Goal: Information Seeking & Learning: Learn about a topic

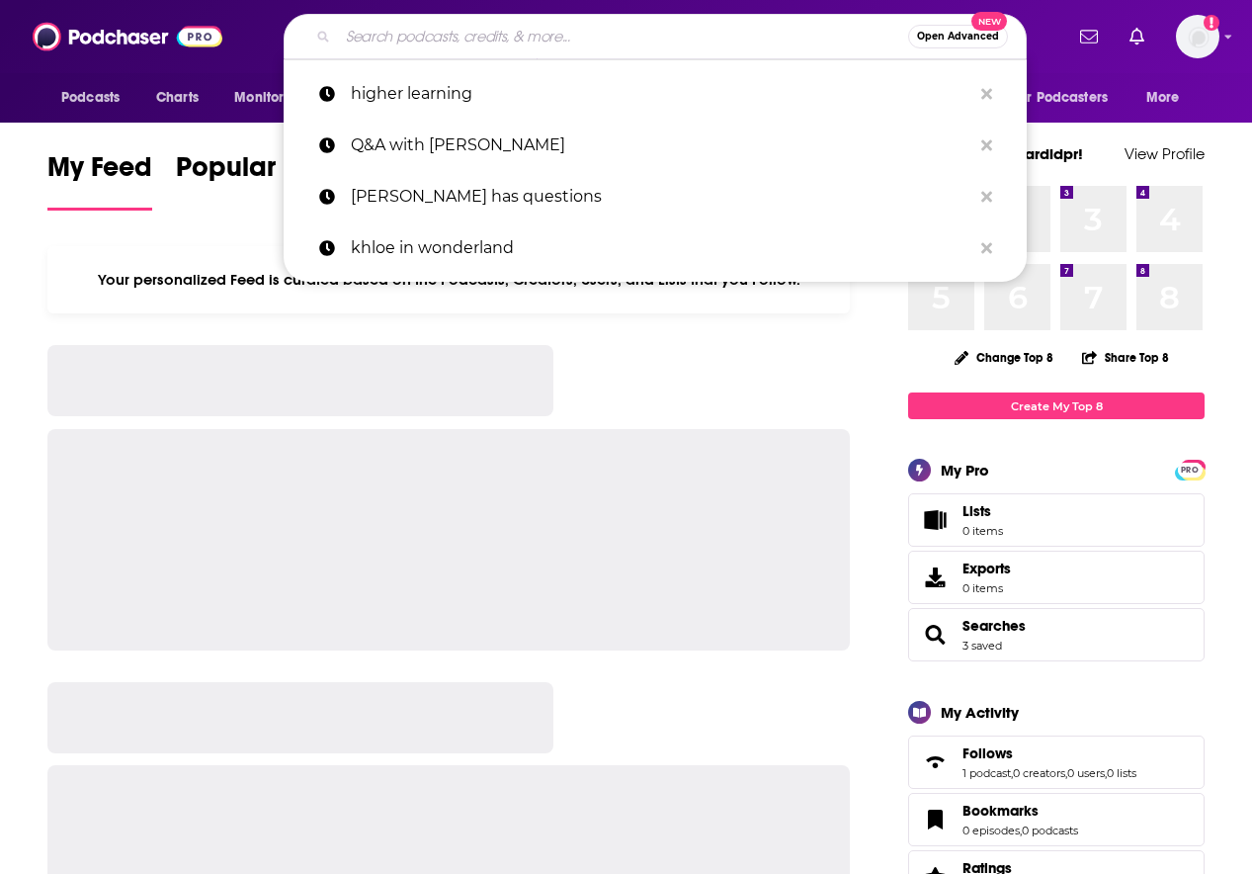
click at [562, 42] on input "Search podcasts, credits, & more..." at bounding box center [623, 37] width 570 height 32
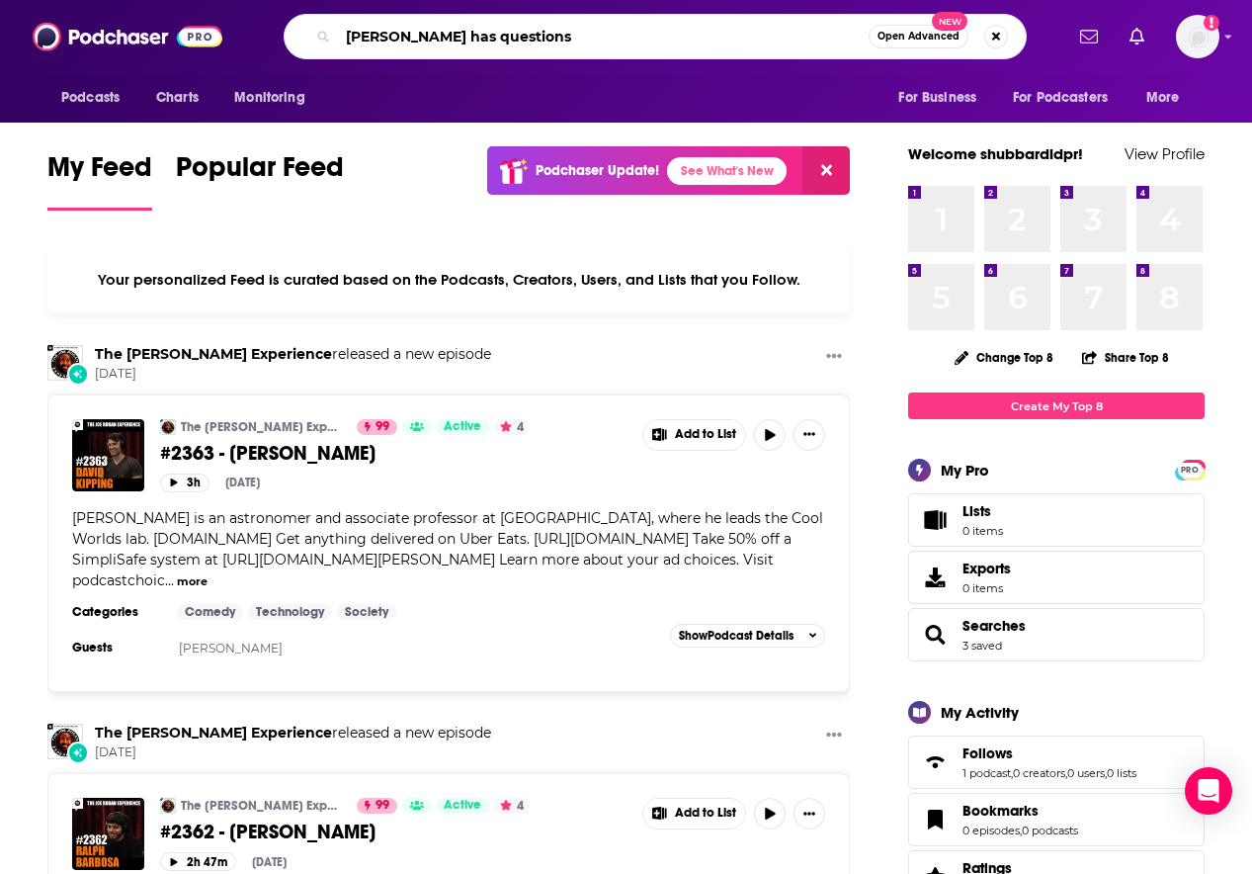
type input "[PERSON_NAME] has questions"
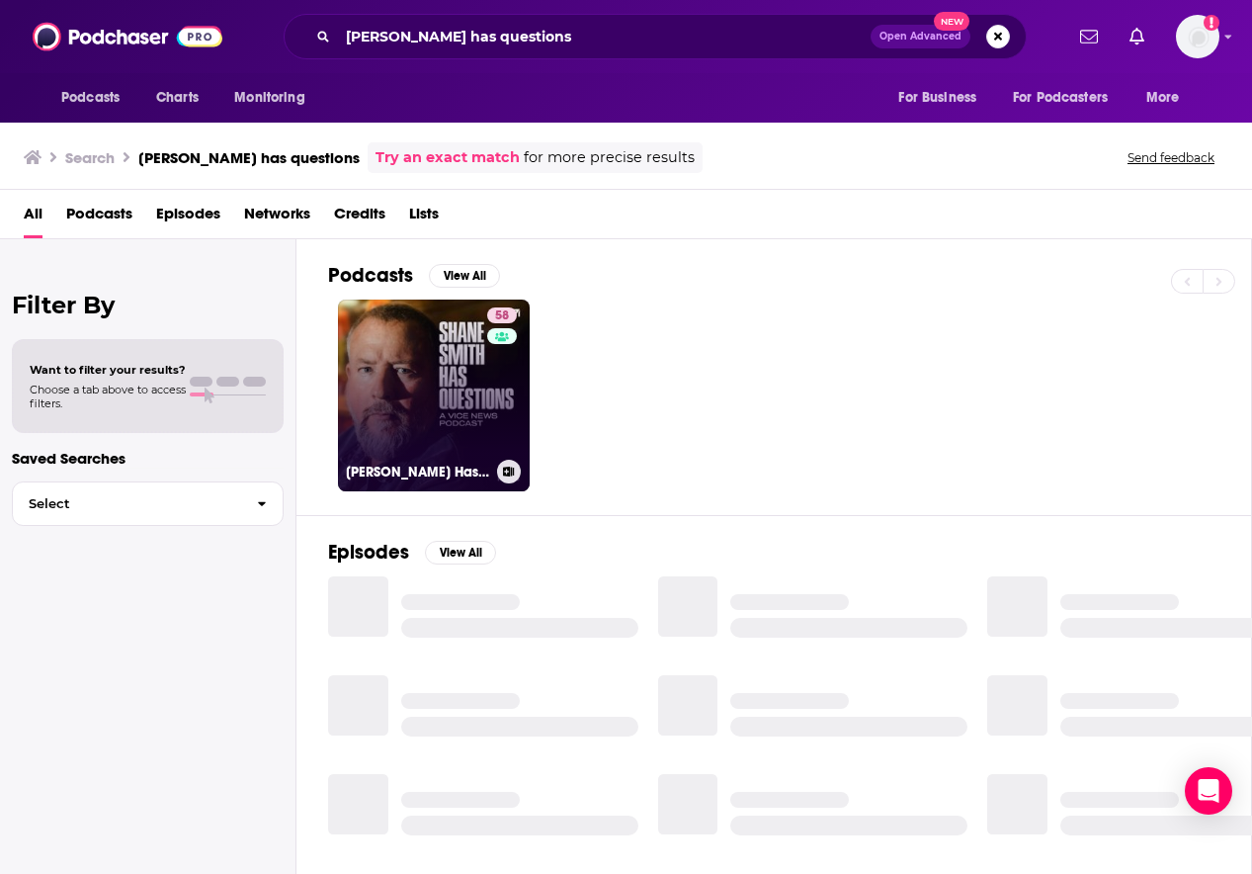
click at [435, 372] on link "58 [PERSON_NAME] Has Questions" at bounding box center [434, 396] width 192 height 192
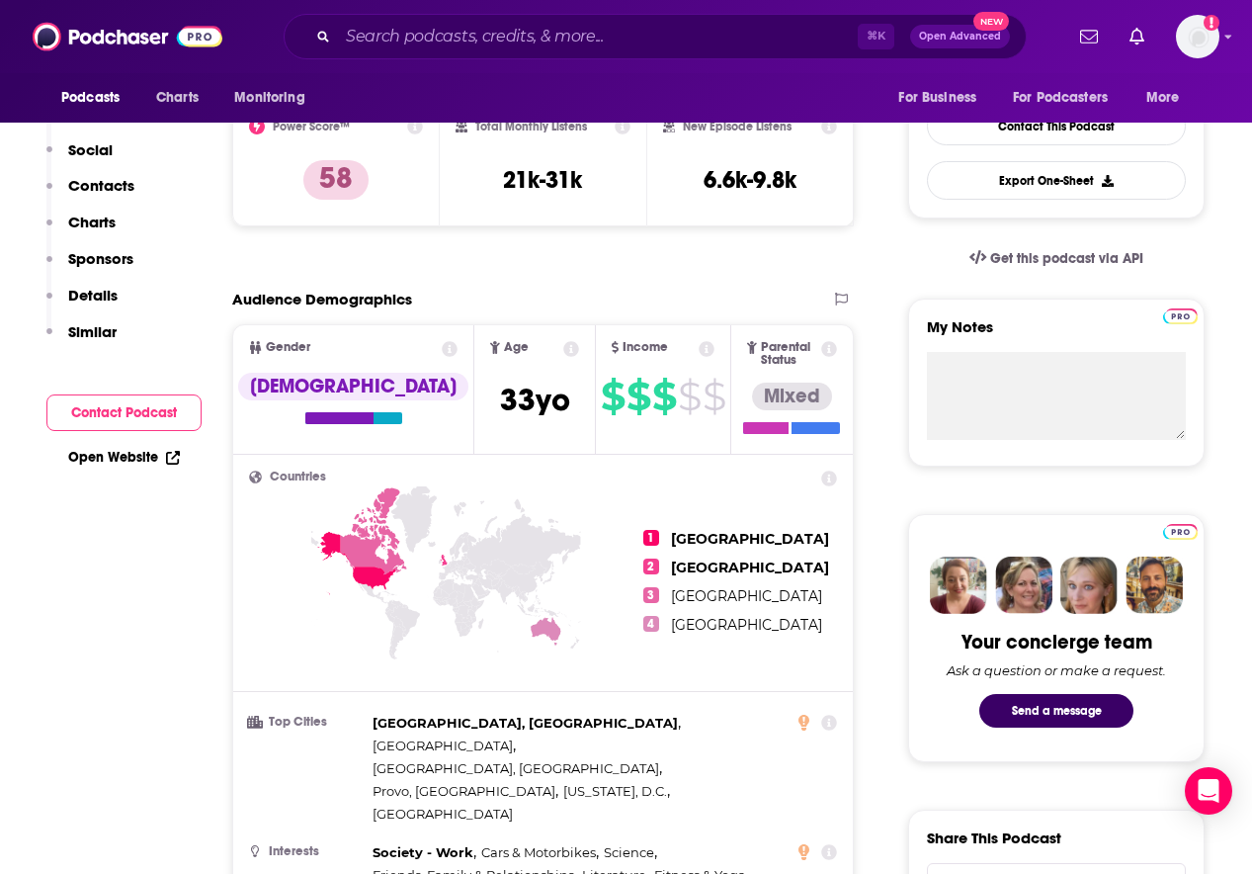
scroll to position [45, 0]
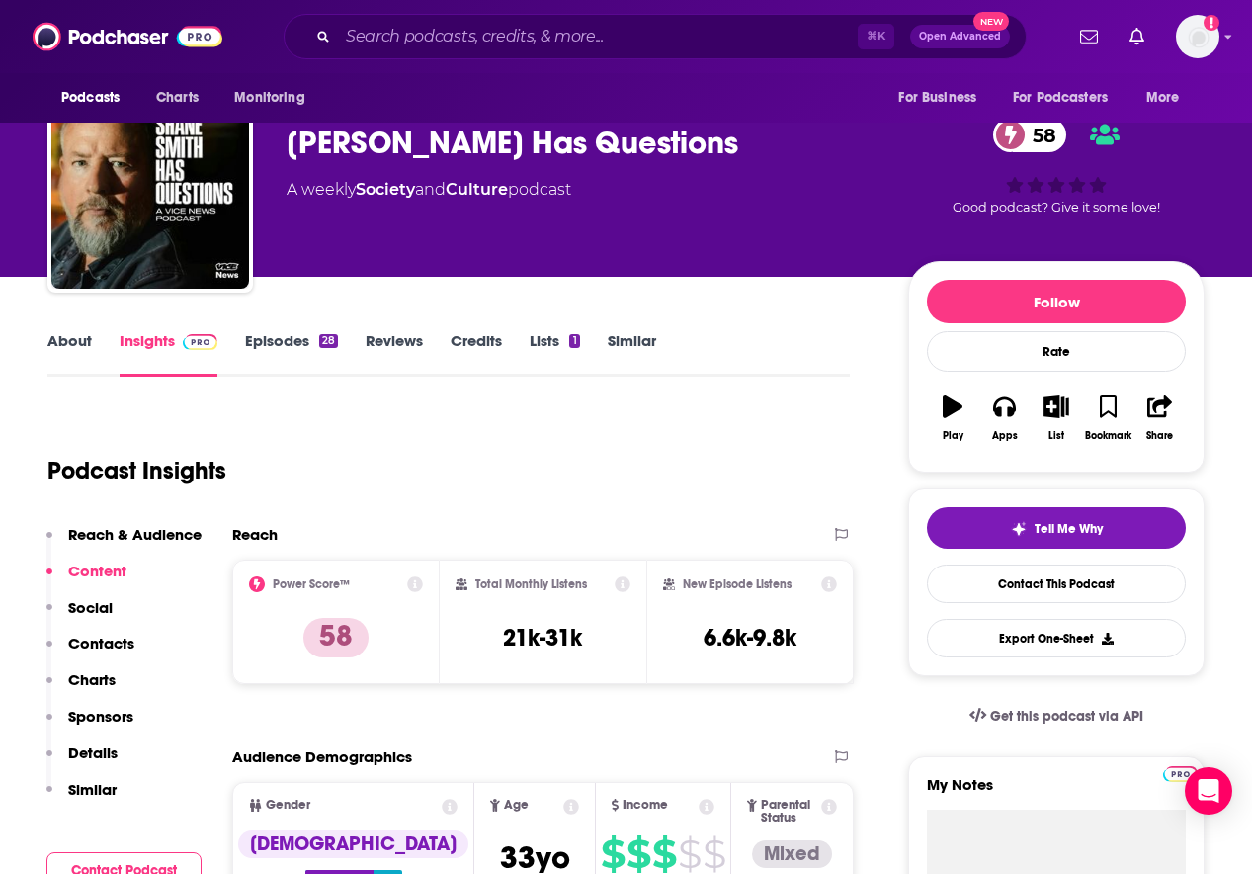
click at [117, 531] on p "Reach & Audience" at bounding box center [134, 534] width 133 height 19
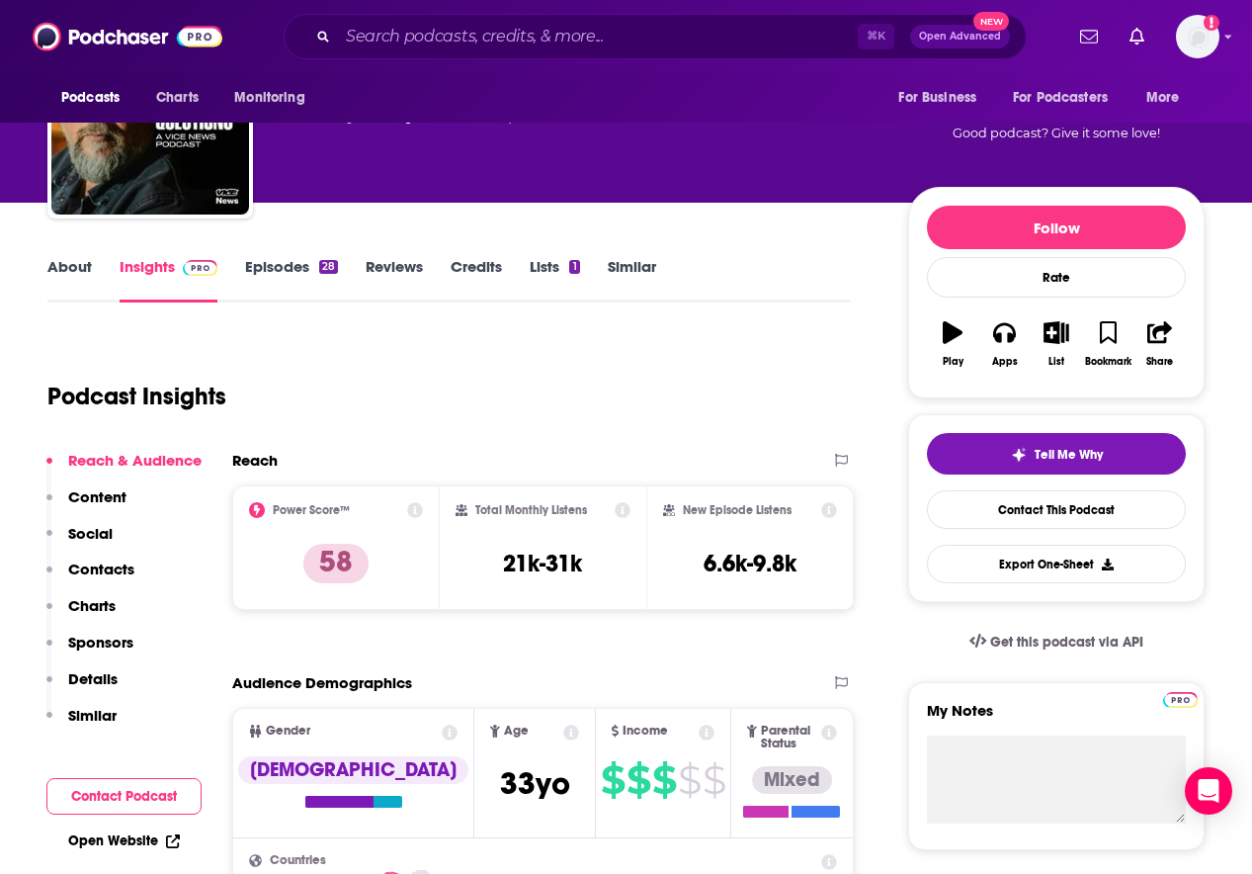
scroll to position [296, 0]
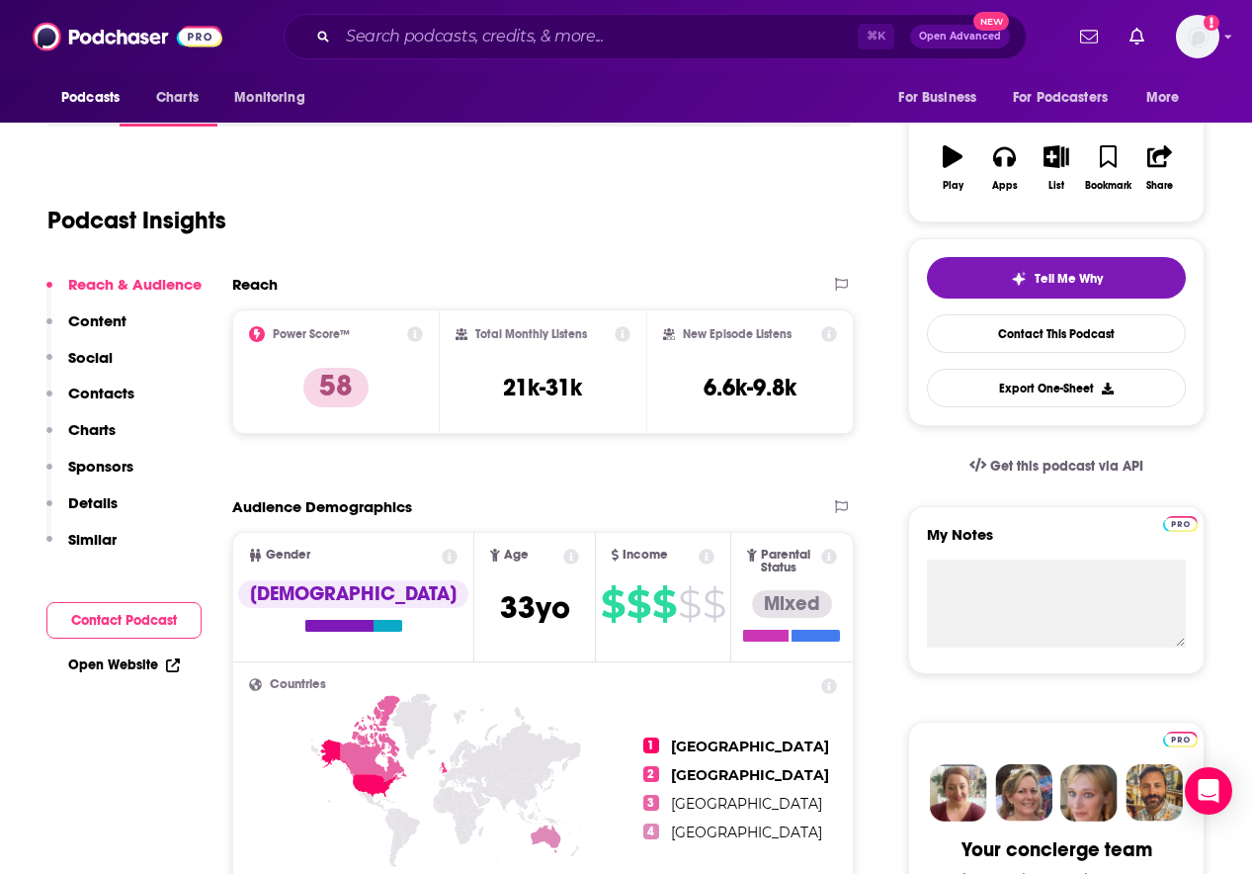
click at [637, 399] on div "Total Monthly Listens 21k-31k" at bounding box center [544, 371] width 208 height 125
click at [518, 386] on h3 "21k-31k" at bounding box center [542, 388] width 79 height 30
click at [625, 334] on icon at bounding box center [623, 334] width 16 height 16
click at [603, 425] on div "Total Monthly Listens 21k-31k" at bounding box center [544, 371] width 208 height 125
